Goal: Task Accomplishment & Management: Manage account settings

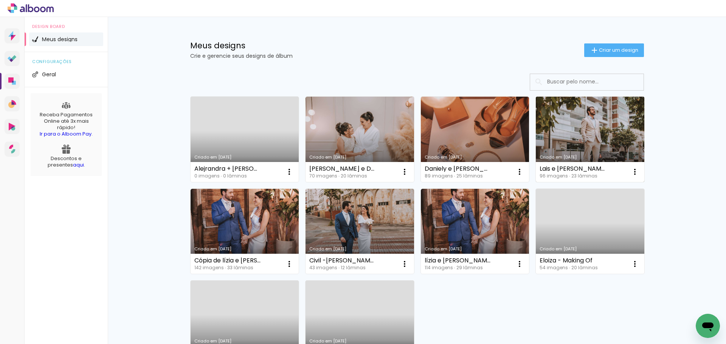
click at [596, 148] on link "Criado em [DATE]" at bounding box center [590, 139] width 108 height 85
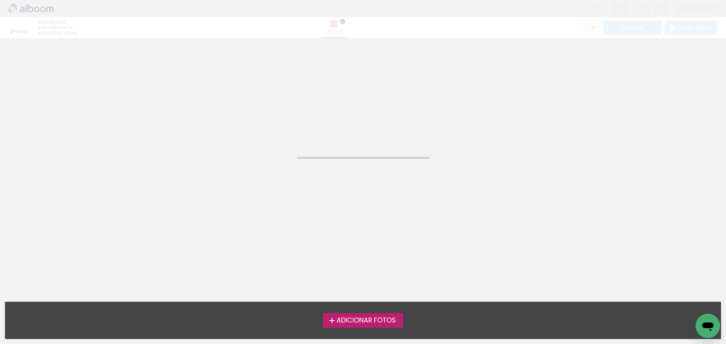
click at [596, 148] on neon-animated-pages "Confirmar Cancelar" at bounding box center [363, 191] width 726 height 306
